Goal: Task Accomplishment & Management: Use online tool/utility

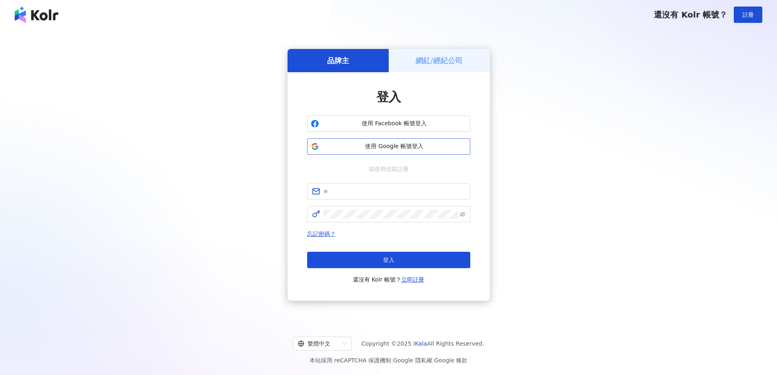
click at [391, 147] on span "使用 Google 帳號登入" at bounding box center [394, 146] width 144 height 8
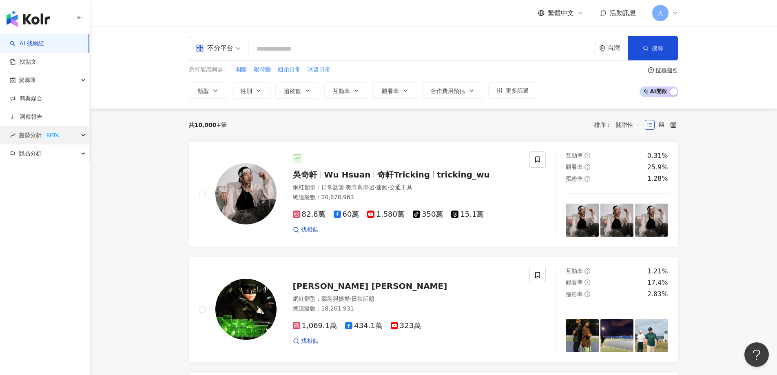
click at [42, 137] on span "趨勢分析 BETA" at bounding box center [40, 135] width 43 height 18
click at [55, 171] on link "Hashtag 監測" at bounding box center [38, 172] width 37 height 8
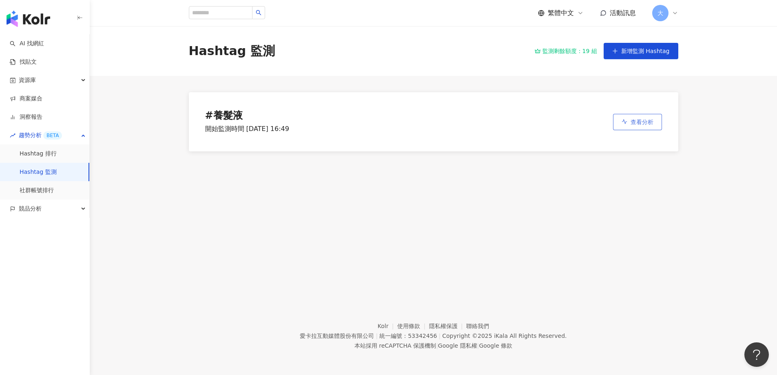
click at [635, 126] on button "查看分析" at bounding box center [637, 122] width 49 height 16
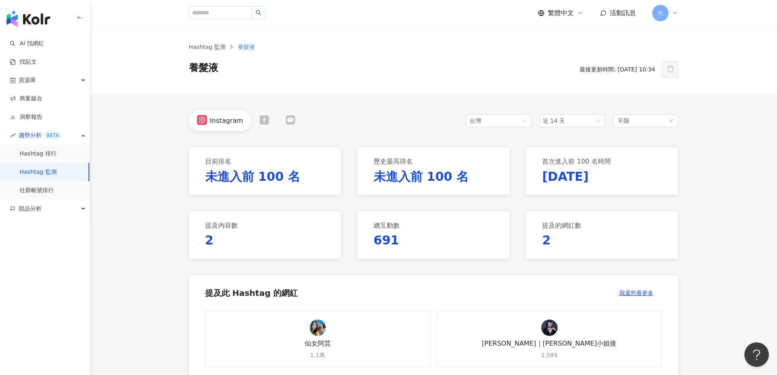
click at [208, 239] on p "2" at bounding box center [209, 240] width 9 height 17
click at [559, 241] on div "提及的網紅數 2" at bounding box center [602, 234] width 152 height 47
click at [551, 241] on div "提及的網紅數 2" at bounding box center [602, 234] width 152 height 47
click at [548, 241] on p "2" at bounding box center [546, 240] width 9 height 17
click at [546, 241] on p "2" at bounding box center [546, 240] width 9 height 17
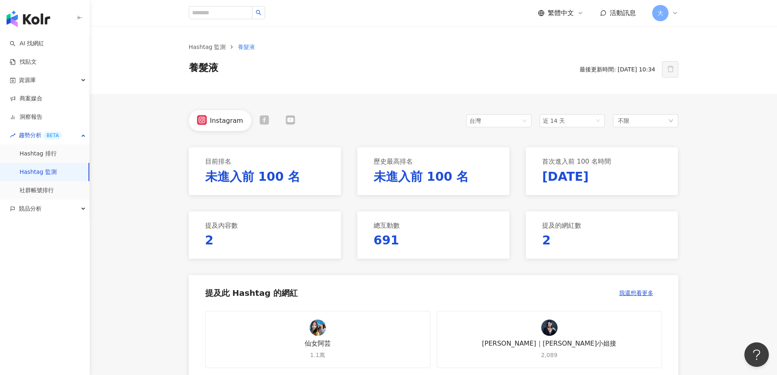
click at [321, 324] on img at bounding box center [317, 327] width 16 height 16
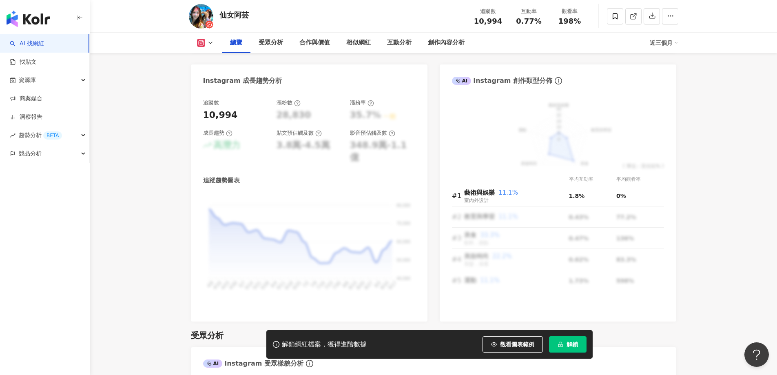
scroll to position [367, 0]
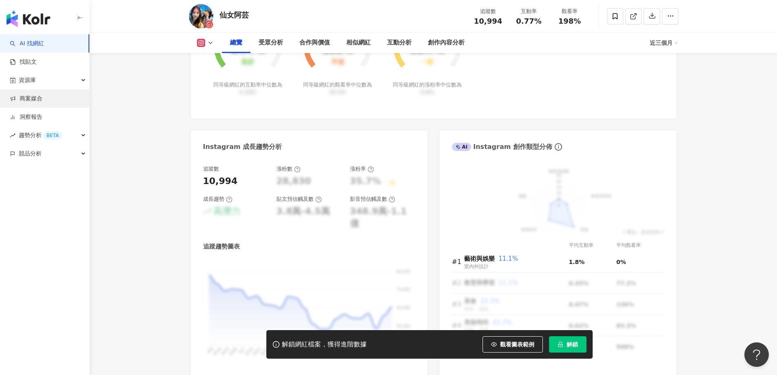
click at [33, 97] on link "商案媒合" at bounding box center [26, 99] width 33 height 8
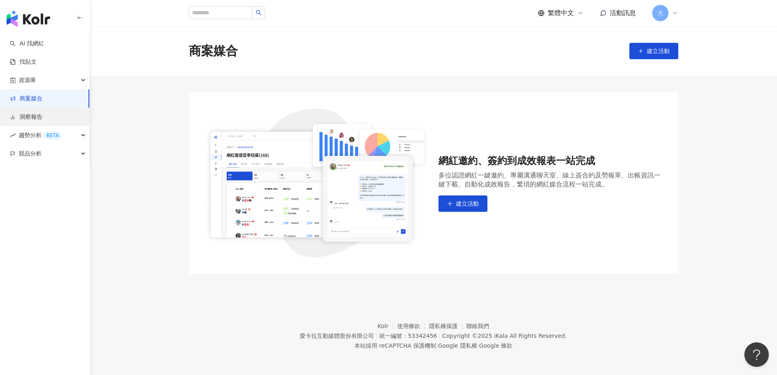
click at [35, 118] on link "洞察報告" at bounding box center [26, 117] width 33 height 8
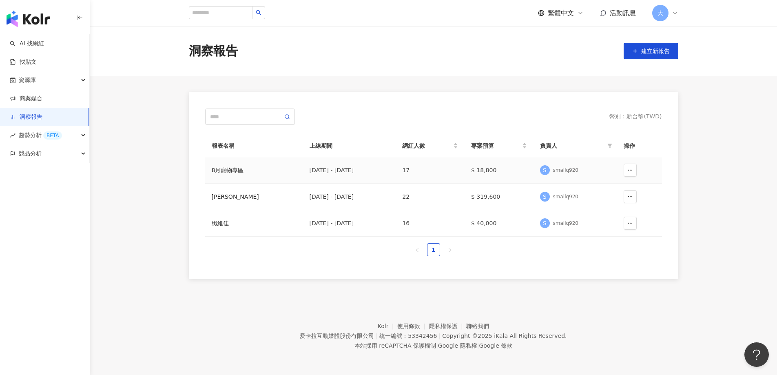
click at [235, 169] on div "8月寵物專區" at bounding box center [254, 170] width 85 height 9
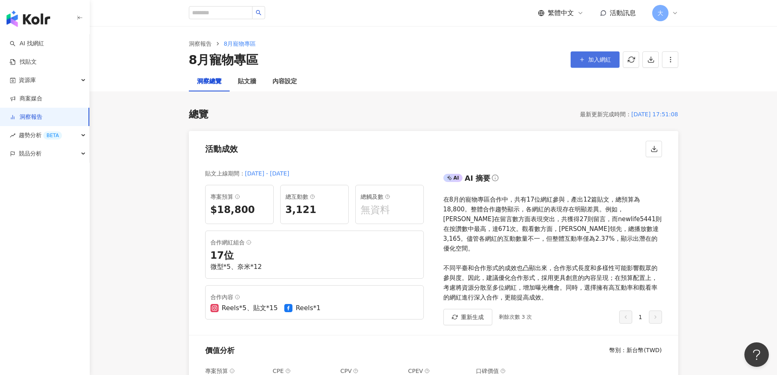
click at [600, 57] on span "加入網紅" at bounding box center [599, 59] width 23 height 7
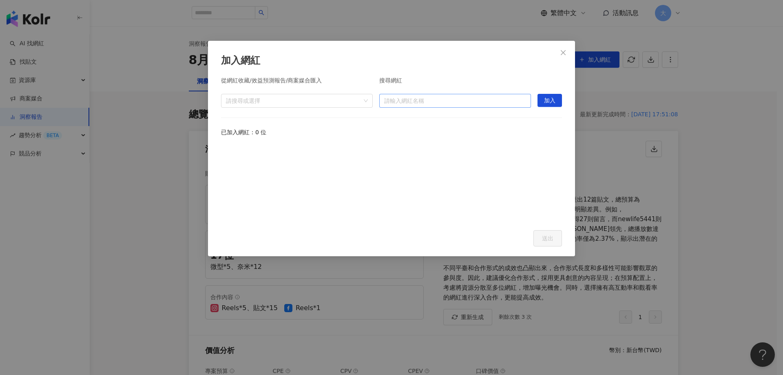
click at [442, 97] on input "search" at bounding box center [455, 100] width 142 height 13
